Goal: Information Seeking & Learning: Learn about a topic

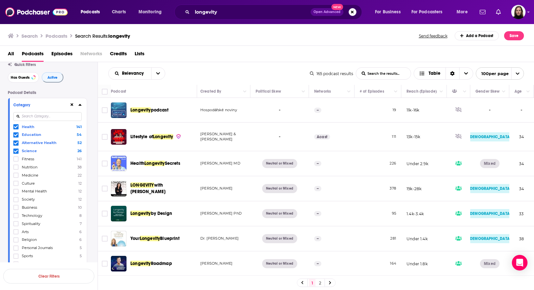
scroll to position [12, 0]
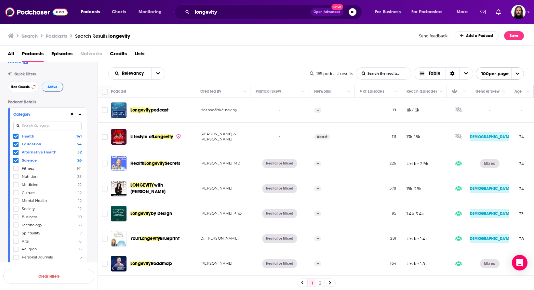
click at [18, 138] on icon at bounding box center [16, 136] width 4 height 4
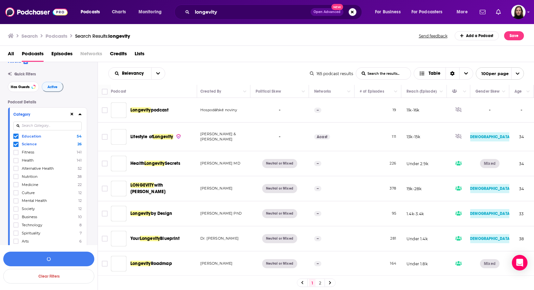
click at [15, 152] on icon at bounding box center [16, 153] width 4 height 4
click at [16, 142] on div at bounding box center [16, 144] width 7 height 6
click at [16, 146] on input "multiSelectOption-fitness-1" at bounding box center [16, 146] width 0 height 0
click at [18, 132] on div at bounding box center [47, 125] width 68 height 15
click at [16, 137] on icon at bounding box center [16, 136] width 4 height 4
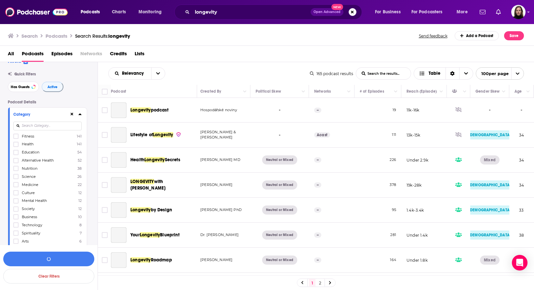
click at [41, 129] on input at bounding box center [47, 126] width 68 height 9
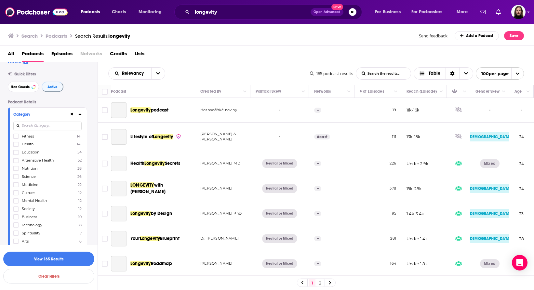
click at [41, 129] on input at bounding box center [47, 126] width 68 height 9
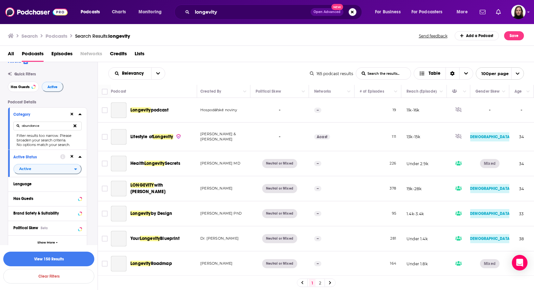
type input "abundance"
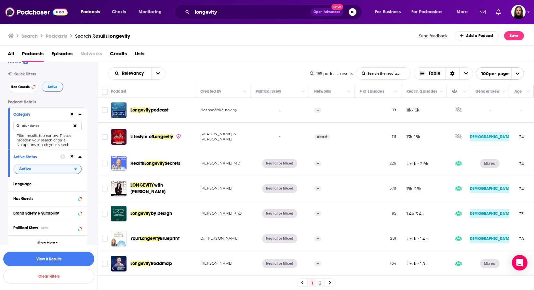
click at [75, 124] on icon at bounding box center [74, 126] width 3 height 4
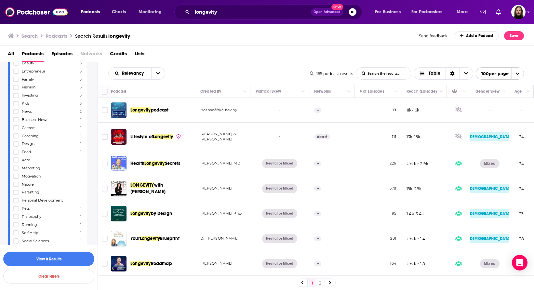
scroll to position [227, 0]
click at [16, 194] on icon at bounding box center [16, 196] width 4 height 4
click at [46, 221] on label "Wilderness 1" at bounding box center [47, 224] width 68 height 6
click at [16, 226] on input "multiSelectOption-wilderness-category-42" at bounding box center [16, 226] width 0 height 0
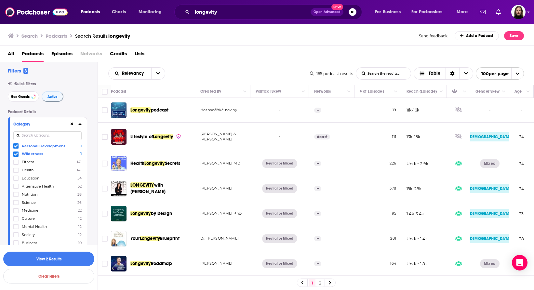
scroll to position [0, 0]
click at [17, 157] on icon at bounding box center [16, 156] width 4 height 4
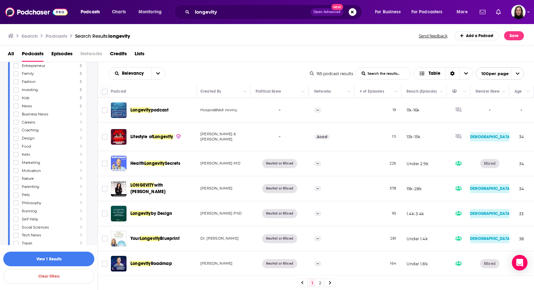
scroll to position [238, 0]
click at [17, 216] on icon at bounding box center [16, 217] width 4 height 3
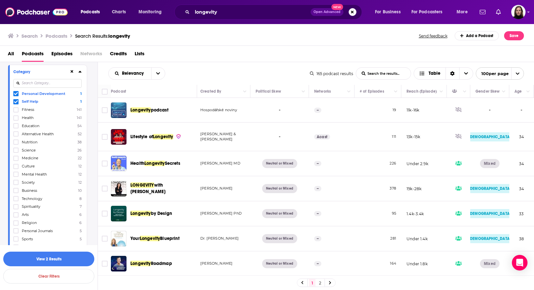
scroll to position [0, 0]
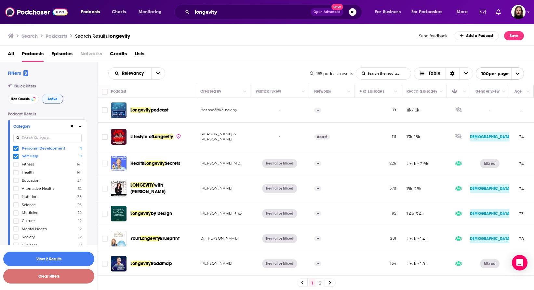
click at [57, 275] on button "Clear Filters" at bounding box center [48, 276] width 91 height 15
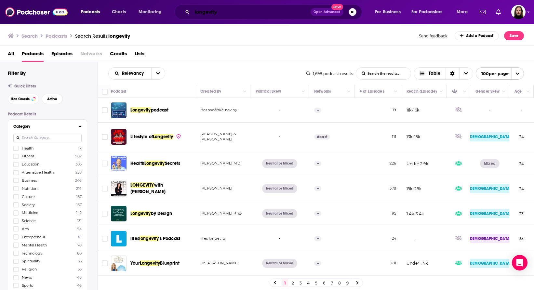
click at [213, 11] on input "longevity" at bounding box center [251, 12] width 118 height 10
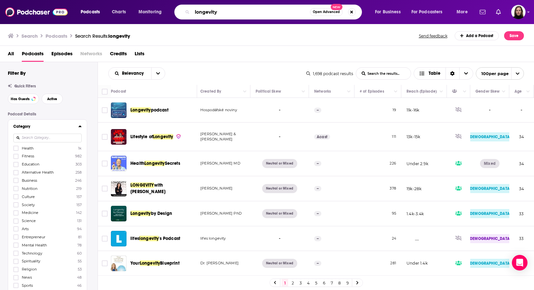
click at [213, 11] on input "longevity" at bounding box center [251, 12] width 118 height 10
type input "abundance"
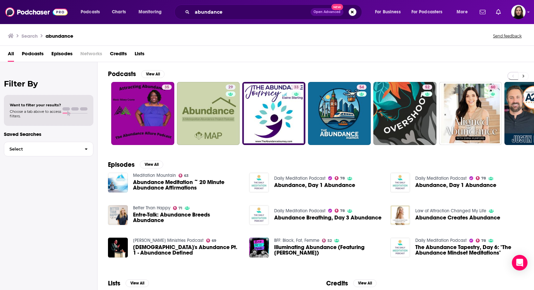
click at [524, 74] on icon at bounding box center [523, 76] width 2 height 5
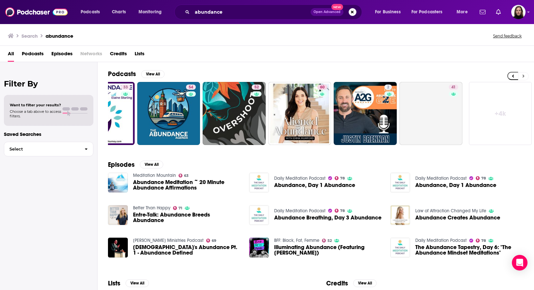
scroll to position [0, 171]
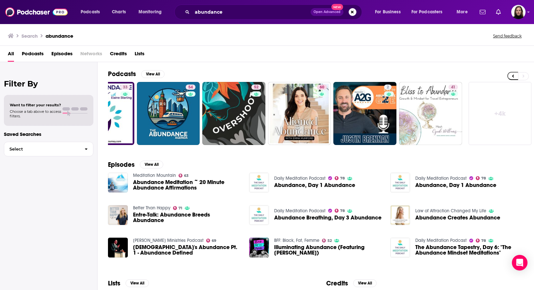
click at [35, 53] on span "Podcasts" at bounding box center [33, 54] width 22 height 13
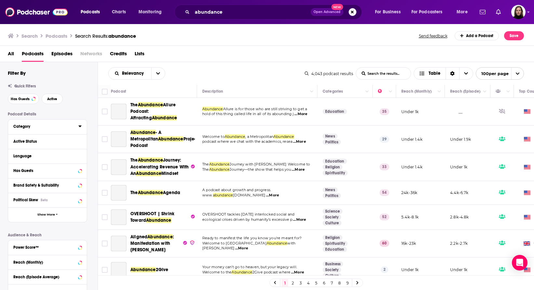
click at [47, 127] on div "Category" at bounding box center [43, 126] width 61 height 5
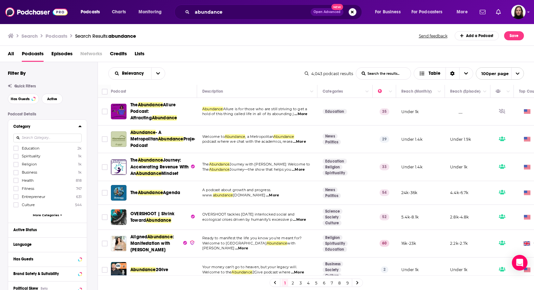
click at [70, 111] on div "Filter By Quick Filters Has Guests Active Podcast Details Category Education 2k…" at bounding box center [53, 256] width 90 height 372
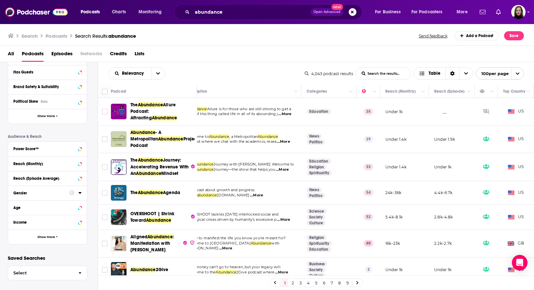
scroll to position [192, 0]
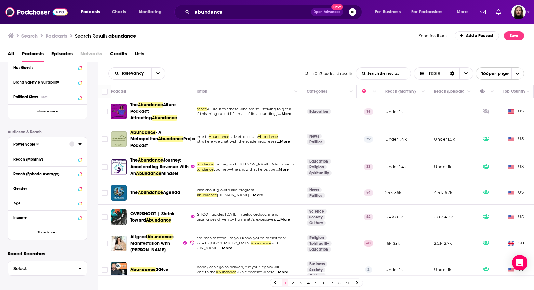
click at [68, 144] on button "Power Score™" at bounding box center [41, 144] width 56 height 8
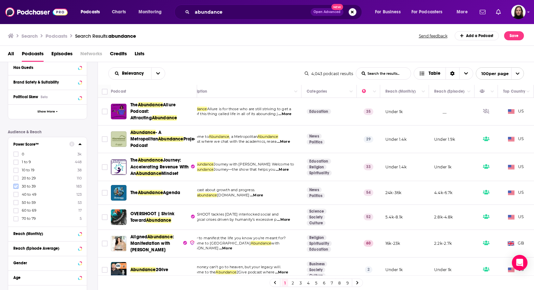
click at [18, 185] on icon at bounding box center [16, 186] width 4 height 4
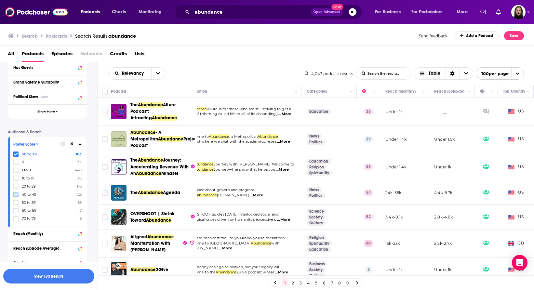
click at [18, 193] on icon at bounding box center [16, 195] width 4 height 4
click at [16, 202] on icon at bounding box center [16, 202] width 4 height 3
click at [15, 209] on icon at bounding box center [16, 211] width 4 height 4
click at [17, 218] on icon at bounding box center [16, 219] width 4 height 4
click at [18, 153] on span at bounding box center [15, 154] width 5 height 5
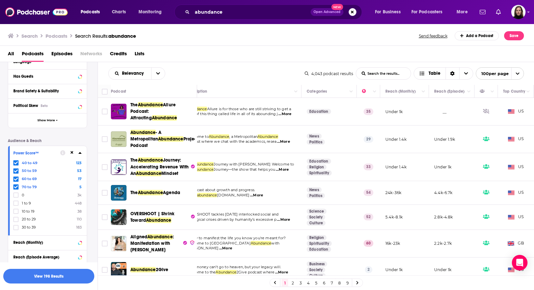
scroll to position [182, 0]
click at [50, 232] on div "Power Score™ 40 to 49 123 50 to 59 53 60 to 69 17 70 to 79 5 0 3k 1 to 9 448 10…" at bounding box center [47, 191] width 79 height 89
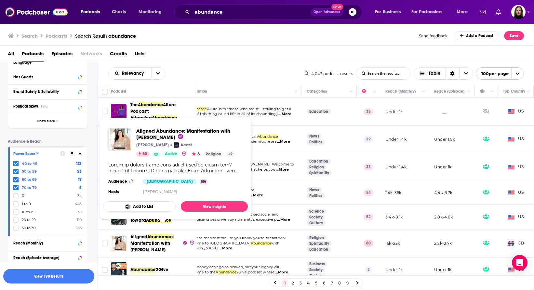
scroll to position [4, 16]
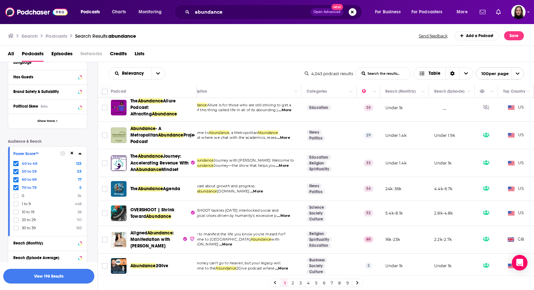
click at [46, 274] on button "View 198 Results" at bounding box center [48, 276] width 91 height 15
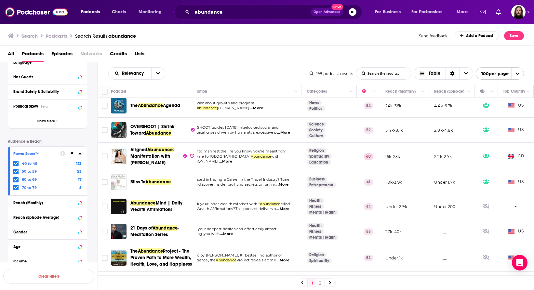
click at [108, 114] on td at bounding box center [104, 106] width 13 height 24
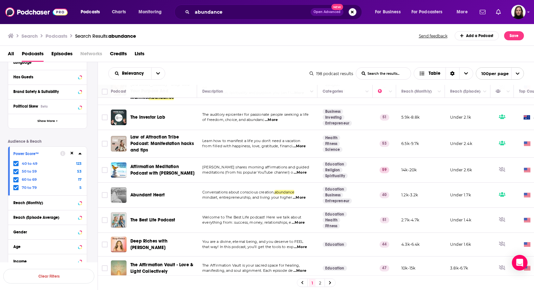
scroll to position [353, 0]
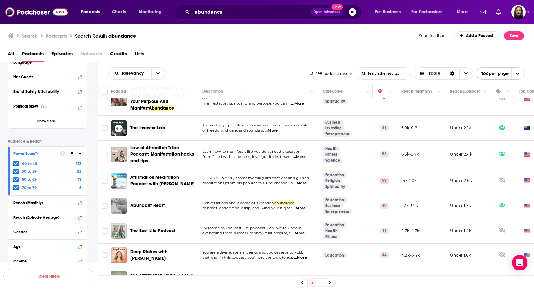
click at [156, 62] on div "Relevancy List Search Input Search the results... Table 198 podcast results Lis…" at bounding box center [316, 73] width 436 height 23
click at [157, 68] on button "open menu" at bounding box center [158, 74] width 14 height 12
click at [137, 127] on span "Power Score" at bounding box center [141, 129] width 38 height 4
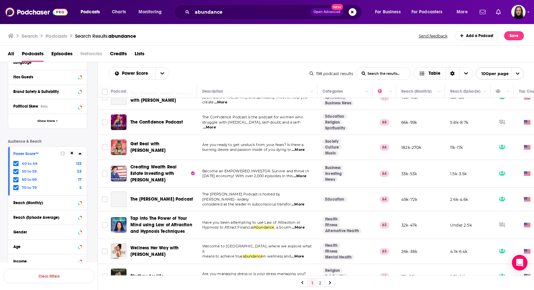
scroll to position [0, 0]
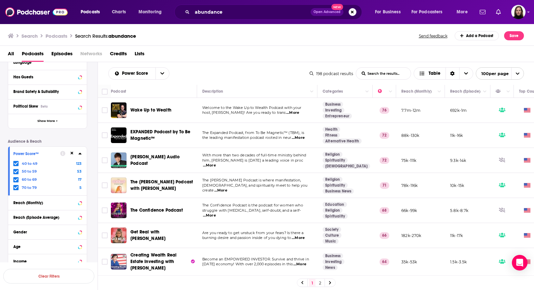
click at [107, 118] on td at bounding box center [104, 110] width 13 height 25
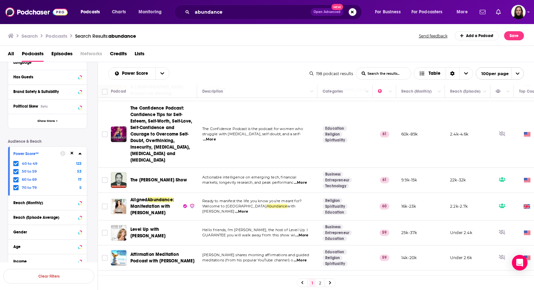
scroll to position [438, 0]
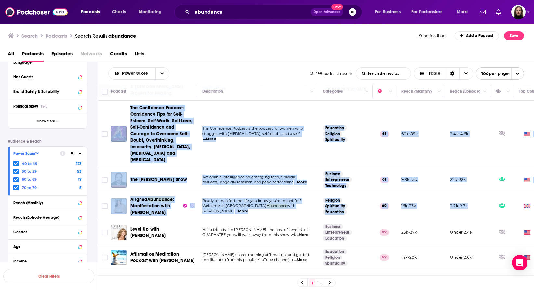
click at [477, 209] on td "2.2k-2.7k" at bounding box center [468, 207] width 46 height 28
copy table "Lore Ip do Sitame Consect ad eli Sedd Ei te Incidi Utlabor etdo magn aliq, Enim…"
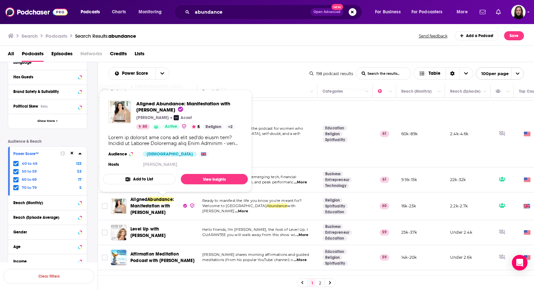
click at [168, 195] on span "Aligned Abundance: Manifestation with [PERSON_NAME] [PERSON_NAME] Acast 60 Acti…" at bounding box center [175, 141] width 153 height 110
click at [171, 204] on span "Aligned Abundance : Manifestation with [PERSON_NAME]" at bounding box center [155, 206] width 51 height 20
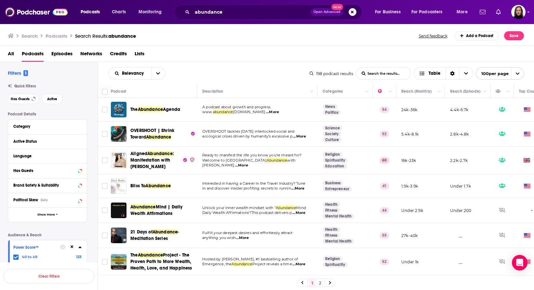
click at [277, 114] on p "www. abundance [DOMAIN_NAME] ...More" at bounding box center [257, 112] width 110 height 5
click at [266, 113] on span "...More" at bounding box center [272, 112] width 13 height 5
click at [266, 112] on span "...More" at bounding box center [272, 112] width 13 height 5
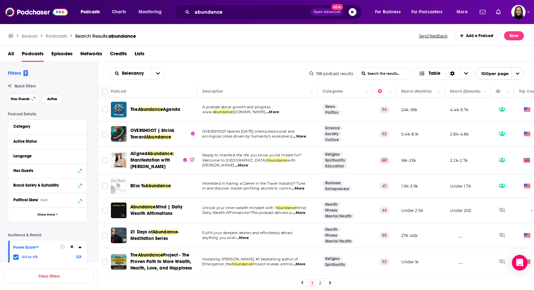
click at [180, 112] on span "Agenda" at bounding box center [171, 110] width 17 height 6
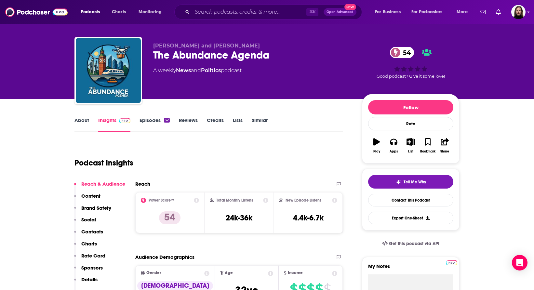
scroll to position [11, 0]
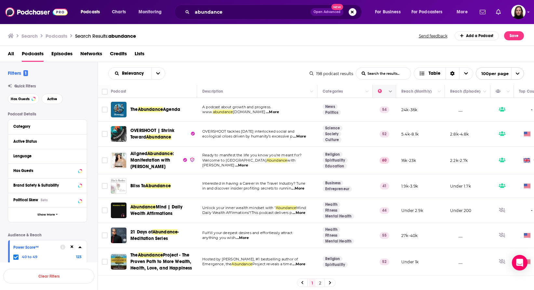
click at [391, 92] on icon "Column Actions" at bounding box center [390, 92] width 3 height 2
click at [391, 92] on div at bounding box center [267, 145] width 534 height 290
click at [52, 214] on span "Show More" at bounding box center [46, 215] width 18 height 4
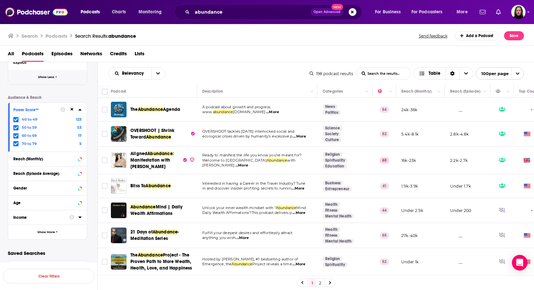
scroll to position [270, 0]
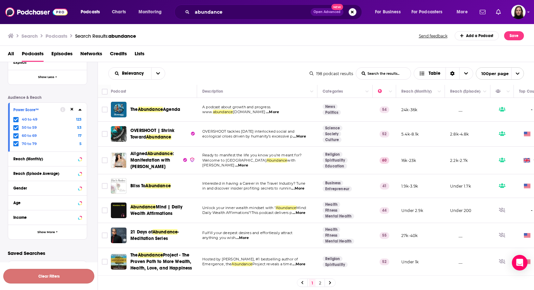
click at [50, 275] on button "Clear Filters" at bounding box center [48, 276] width 91 height 15
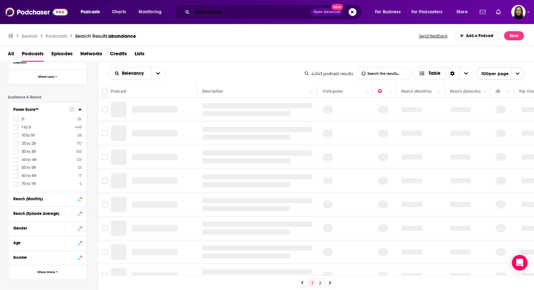
click at [212, 13] on input "abundance" at bounding box center [251, 12] width 118 height 10
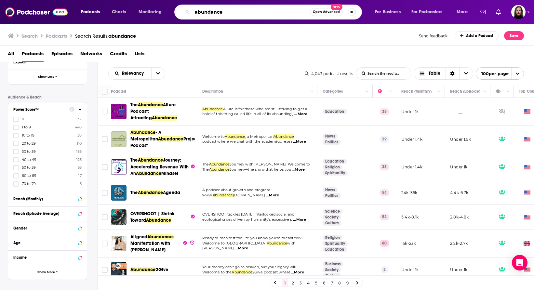
click at [212, 13] on input "abundance" at bounding box center [251, 12] width 118 height 10
type input "f"
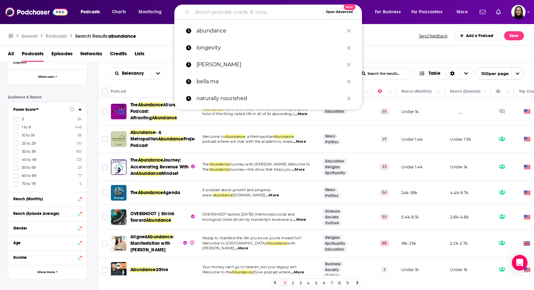
type input "h"
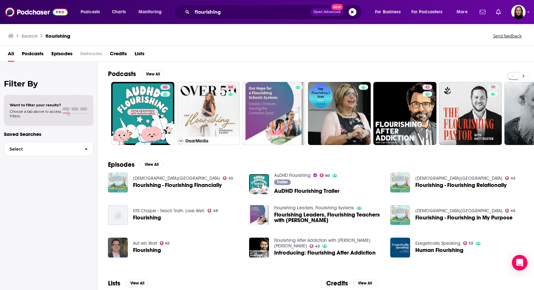
click at [526, 75] on button at bounding box center [523, 76] width 11 height 8
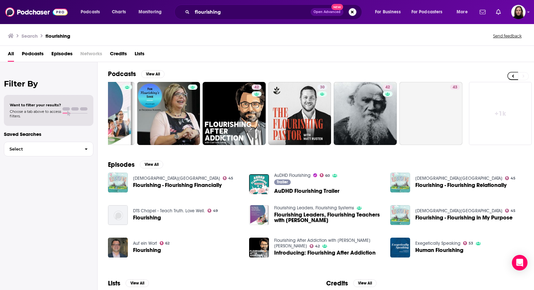
scroll to position [0, 171]
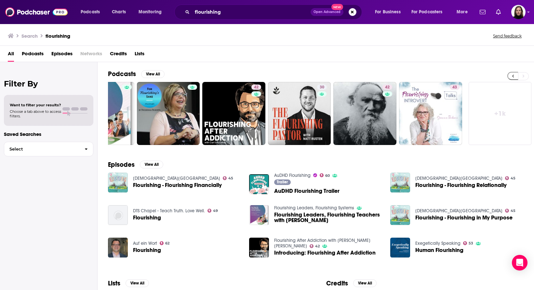
click at [512, 75] on icon at bounding box center [513, 76] width 2 height 3
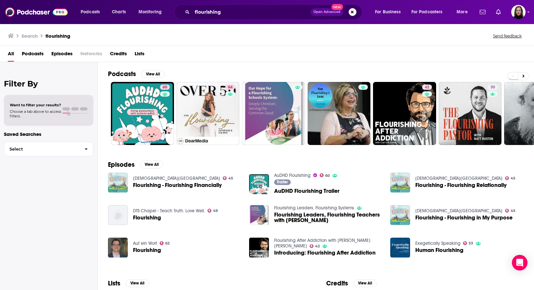
scroll to position [0, 0]
click at [210, 15] on input "flourishing" at bounding box center [251, 12] width 118 height 10
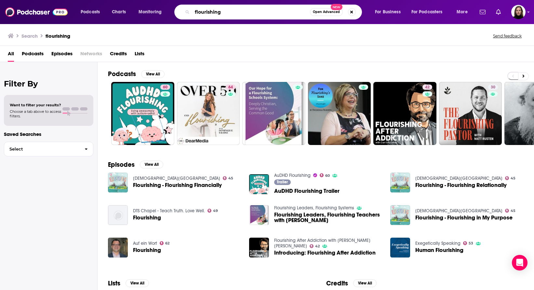
click at [210, 15] on input "flourishing" at bounding box center [251, 12] width 118 height 10
type input "happiness"
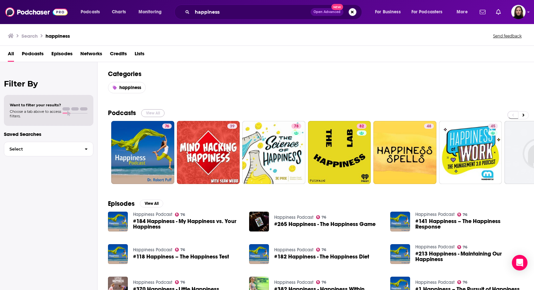
click at [158, 113] on button "View All" at bounding box center [152, 113] width 23 height 8
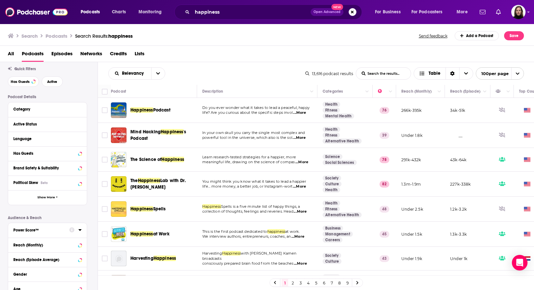
scroll to position [26, 0]
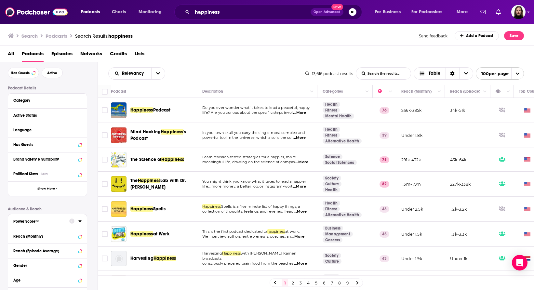
click at [78, 220] on icon at bounding box center [79, 221] width 3 height 5
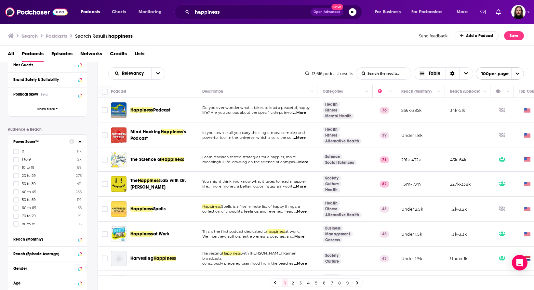
scroll to position [107, 0]
click at [16, 191] on icon at bounding box center [16, 190] width 4 height 3
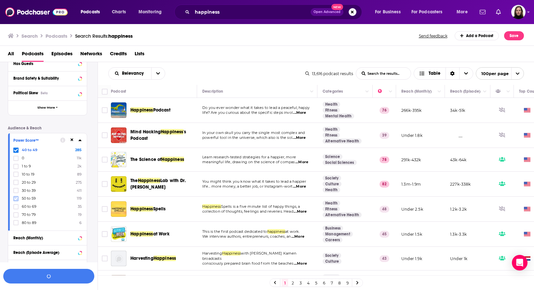
click at [16, 199] on icon at bounding box center [16, 198] width 4 height 3
click at [16, 208] on label at bounding box center [15, 206] width 5 height 5
click at [16, 215] on icon at bounding box center [16, 214] width 4 height 3
click at [16, 222] on icon at bounding box center [16, 222] width 4 height 3
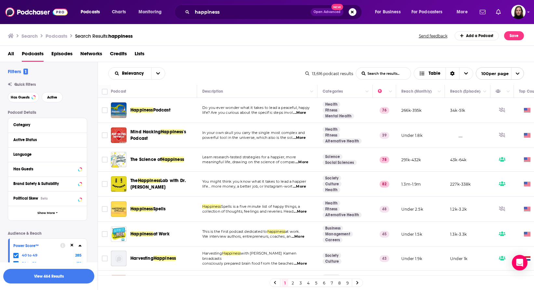
scroll to position [0, 0]
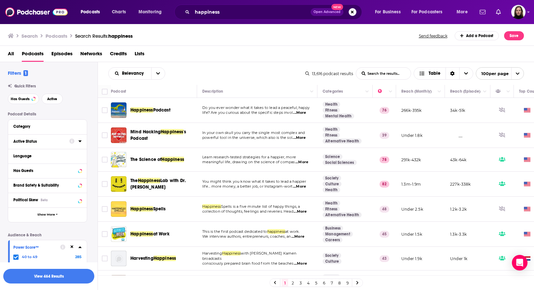
click at [77, 140] on div at bounding box center [75, 141] width 12 height 8
click at [71, 142] on icon at bounding box center [71, 141] width 5 height 5
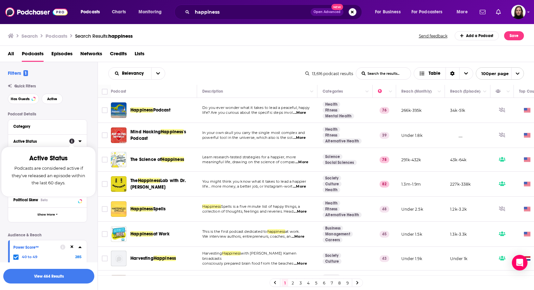
click at [80, 141] on icon at bounding box center [79, 141] width 3 height 2
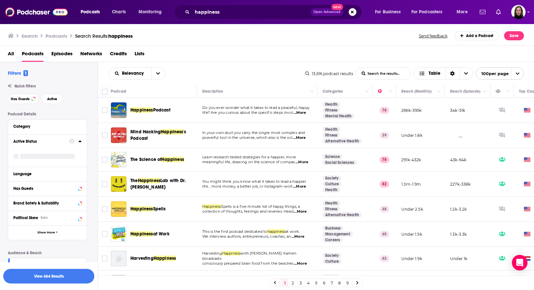
click at [80, 141] on icon at bounding box center [79, 141] width 3 height 5
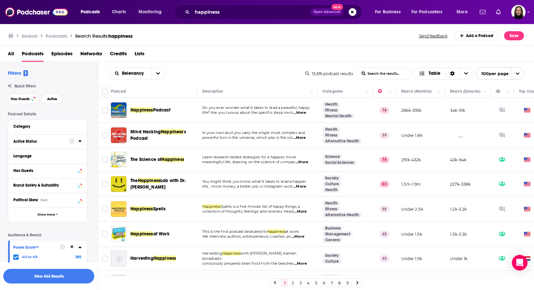
click at [80, 141] on icon at bounding box center [79, 141] width 3 height 2
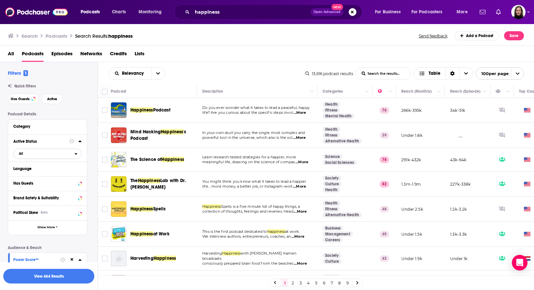
click at [70, 153] on span "All" at bounding box center [44, 153] width 61 height 8
click at [52, 175] on span "1k" at bounding box center [66, 175] width 29 height 4
click at [80, 169] on icon at bounding box center [79, 169] width 3 height 2
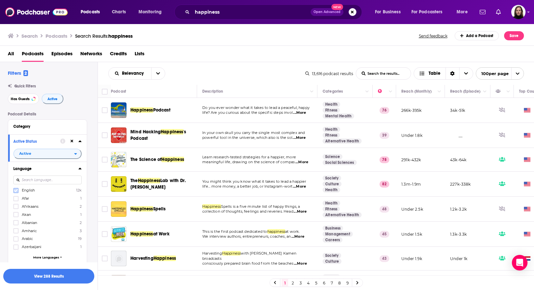
click at [16, 192] on icon at bounding box center [16, 190] width 4 height 3
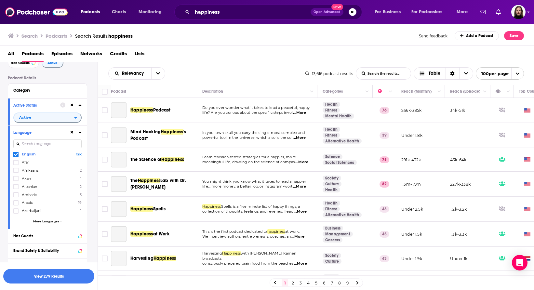
scroll to position [82, 0]
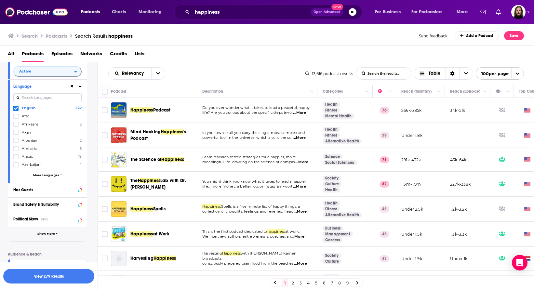
click at [52, 233] on span "Show More" at bounding box center [46, 234] width 18 height 4
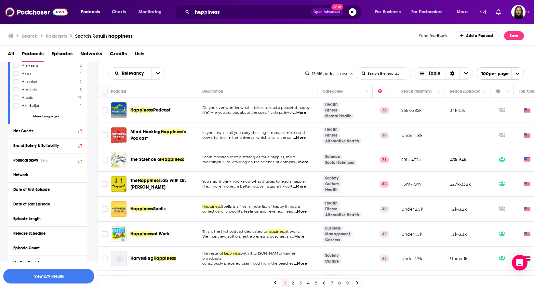
scroll to position [145, 0]
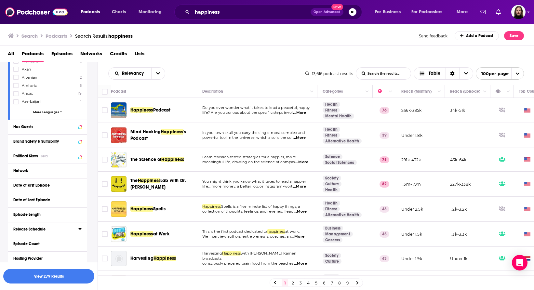
click at [81, 228] on icon at bounding box center [79, 228] width 3 height 5
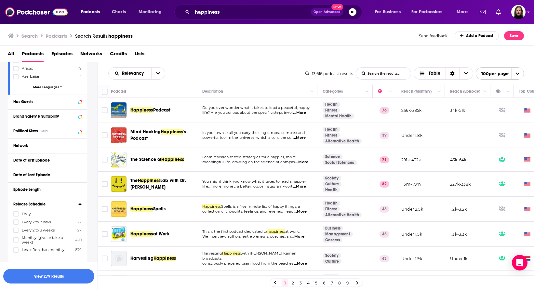
scroll to position [162, 0]
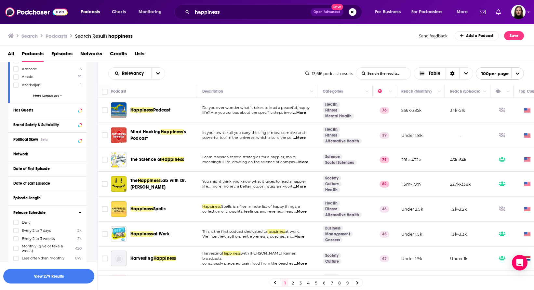
click at [81, 212] on icon at bounding box center [79, 212] width 3 height 5
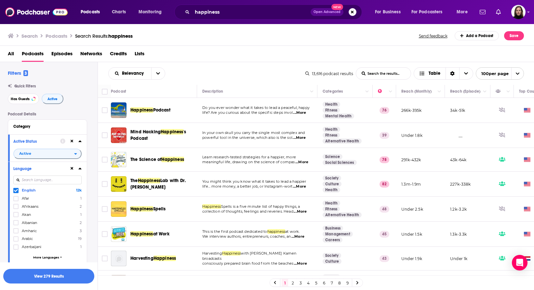
scroll to position [1, 0]
click at [47, 275] on button "View 279 Results" at bounding box center [48, 276] width 91 height 15
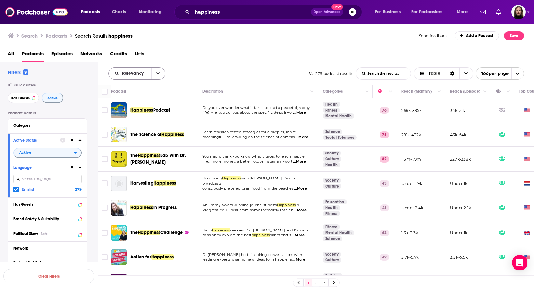
click at [157, 73] on icon "open menu" at bounding box center [158, 73] width 4 height 5
click at [132, 127] on span "Power Score" at bounding box center [141, 129] width 38 height 4
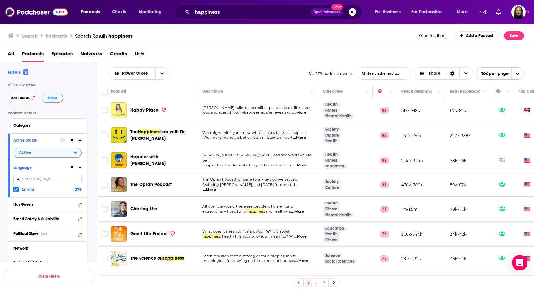
click at [106, 118] on td at bounding box center [104, 110] width 13 height 25
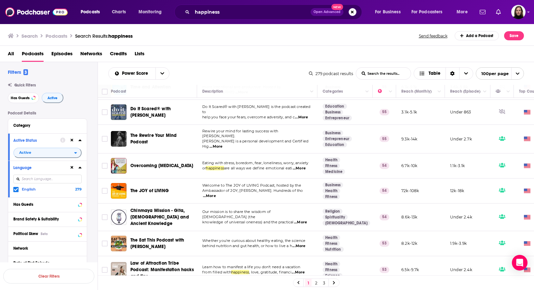
scroll to position [1838, 0]
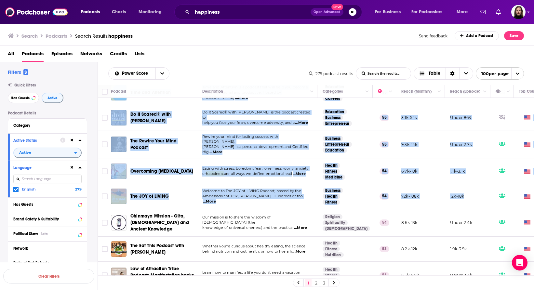
click at [473, 184] on td "12k-18k" at bounding box center [468, 196] width 46 height 25
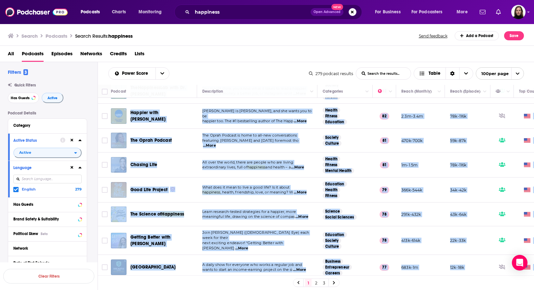
scroll to position [0, 0]
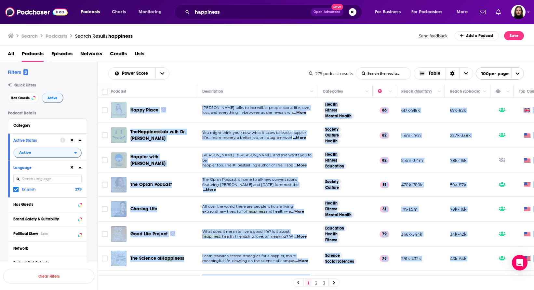
copy table "Lorem Ipsum Dolors Ametco adipi el seddoeiusm tempor incid utla, etdo, magn, al…"
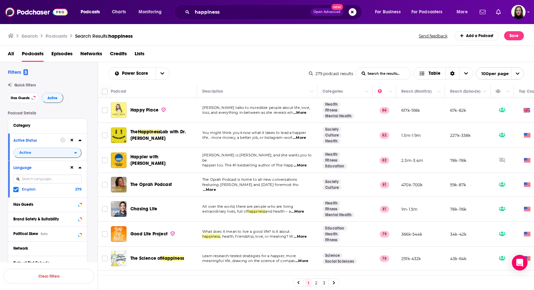
click at [182, 88] on div "Podcast" at bounding box center [151, 91] width 81 height 8
click at [175, 125] on td "The Happiness Lab with Dr. [PERSON_NAME]" at bounding box center [154, 135] width 86 height 25
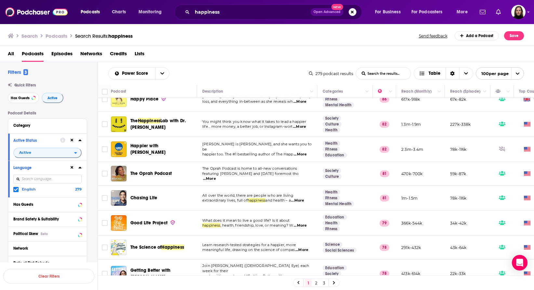
scroll to position [12, 0]
click at [174, 183] on td "The Oprah Podcast" at bounding box center [154, 173] width 86 height 24
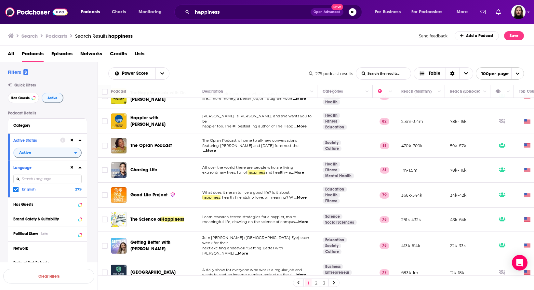
scroll to position [40, 0]
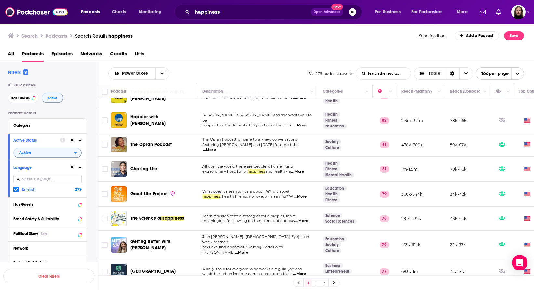
click at [175, 180] on td "Chasing Life" at bounding box center [154, 169] width 86 height 25
click at [175, 176] on div "Chasing Life" at bounding box center [164, 169] width 68 height 16
click at [143, 169] on span "Chasing Life" at bounding box center [143, 169] width 27 height 6
